Goal: Entertainment & Leisure: Consume media (video, audio)

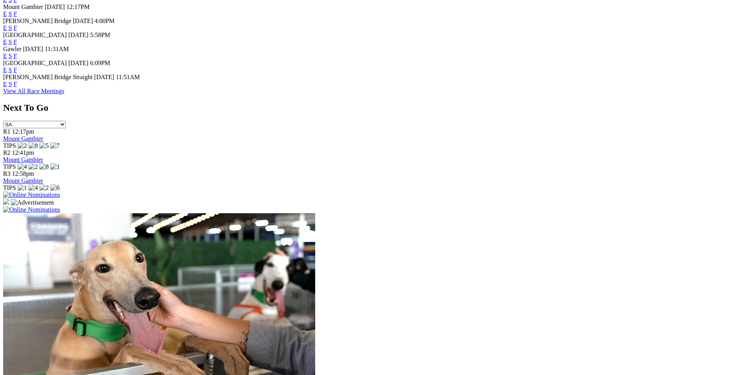
scroll to position [387, 0]
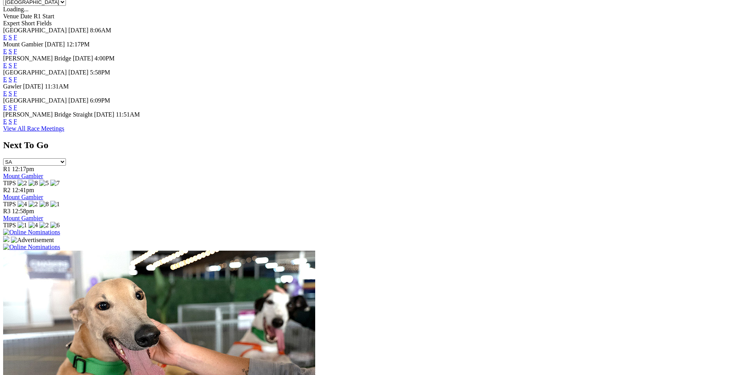
click at [64, 132] on link "View All Race Meetings" at bounding box center [33, 128] width 61 height 7
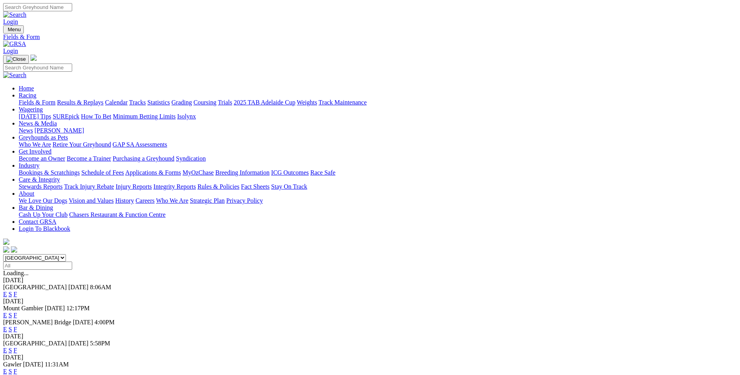
click at [66, 254] on select "[GEOGRAPHIC_DATA] [GEOGRAPHIC_DATA] [GEOGRAPHIC_DATA] [GEOGRAPHIC_DATA] [GEOGRA…" at bounding box center [34, 257] width 63 height 7
select select "[GEOGRAPHIC_DATA]"
click at [66, 254] on select "[GEOGRAPHIC_DATA] [GEOGRAPHIC_DATA] [GEOGRAPHIC_DATA] [GEOGRAPHIC_DATA] [GEOGRA…" at bounding box center [34, 257] width 63 height 7
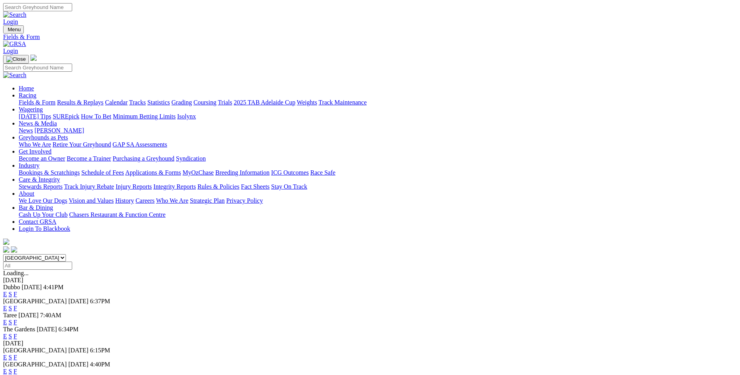
click at [72, 262] on input "Select date" at bounding box center [37, 266] width 69 height 8
type input "[DATE]"
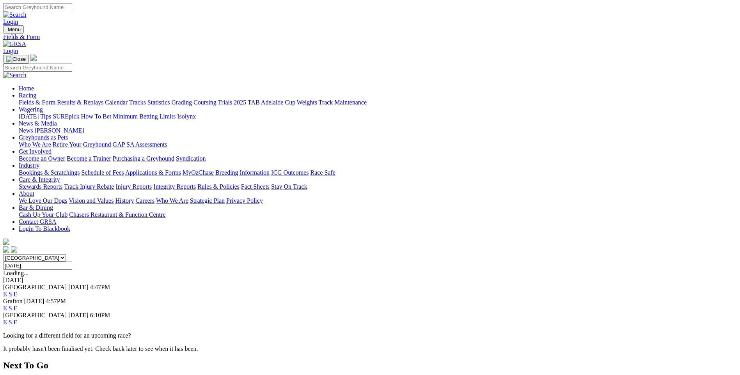
click at [7, 319] on link "E" at bounding box center [5, 322] width 4 height 7
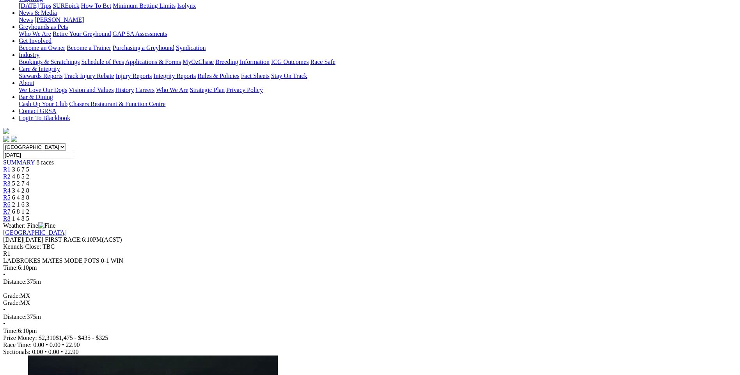
scroll to position [117, 0]
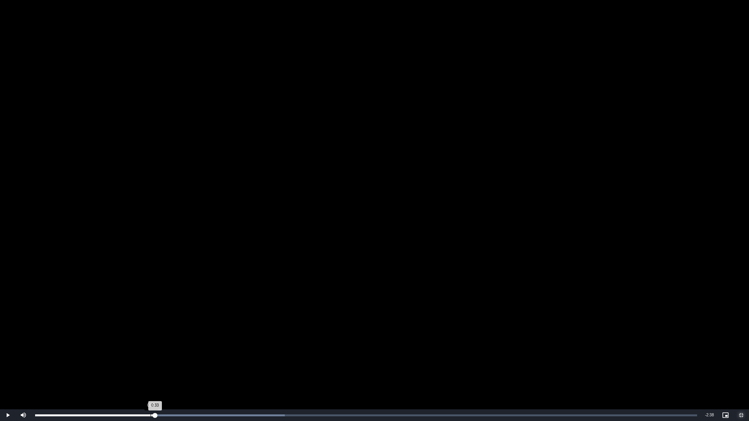
drag, startPoint x: 178, startPoint y: 417, endPoint x: 151, endPoint y: 414, distance: 27.5
click at [151, 375] on div "Loaded : 37.73% 0:33 0:33" at bounding box center [366, 416] width 670 height 12
click at [740, 375] on span "Video Player" at bounding box center [741, 415] width 16 height 0
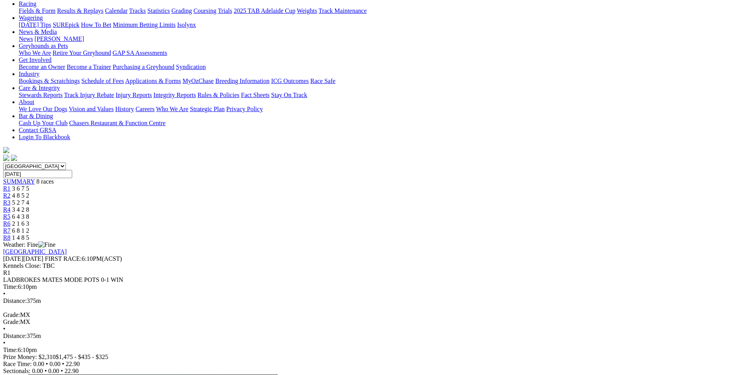
scroll to position [78, 0]
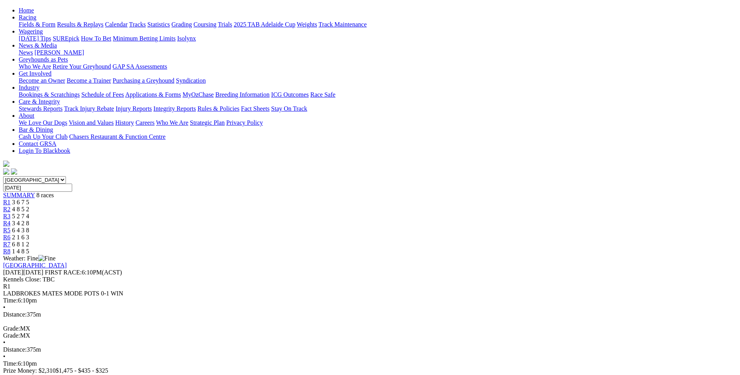
click at [11, 234] on span "R6" at bounding box center [6, 237] width 7 height 7
